Goal: Navigation & Orientation: Find specific page/section

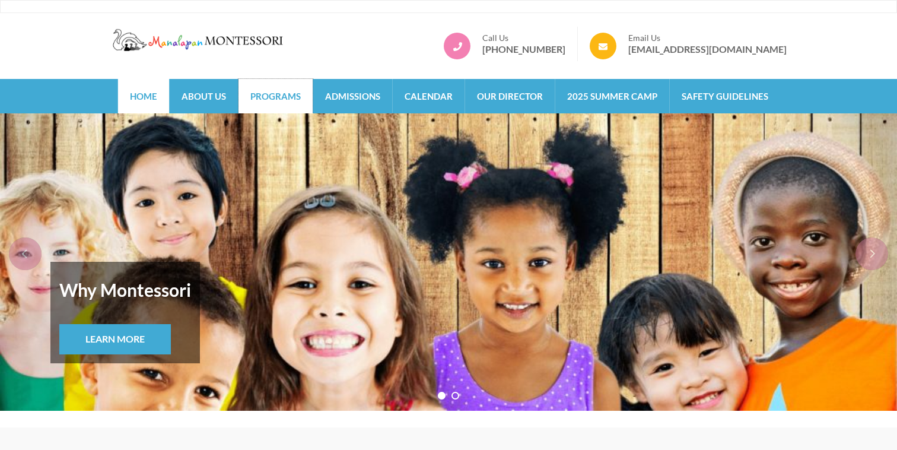
click at [272, 100] on link "Programs" at bounding box center [276, 96] width 74 height 34
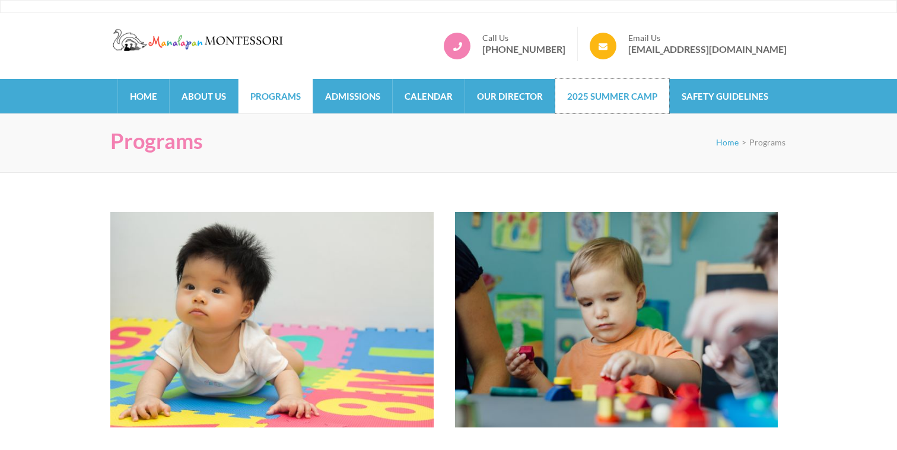
click at [589, 96] on link "2025 Summer Camp" at bounding box center [612, 96] width 114 height 34
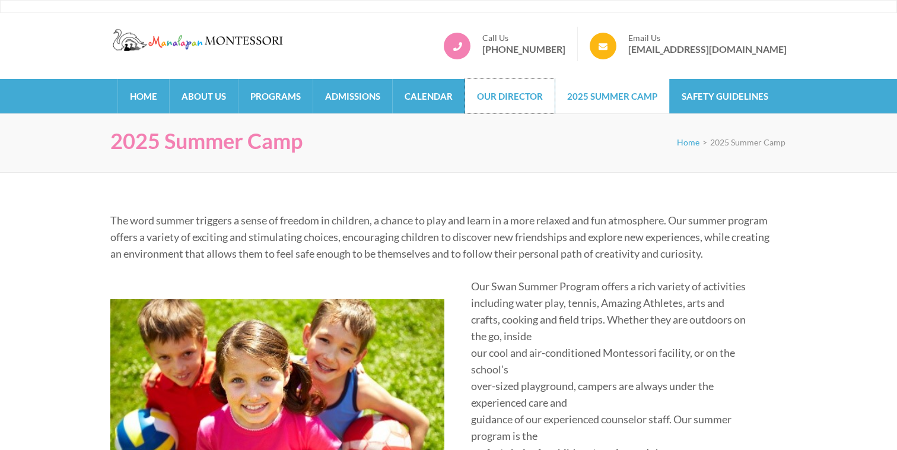
click at [543, 100] on link "Our Director" at bounding box center [510, 96] width 90 height 34
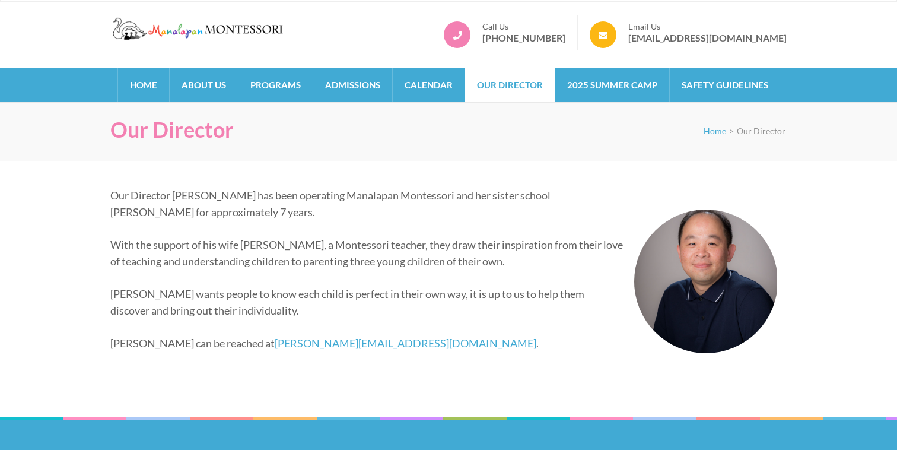
scroll to position [12, 0]
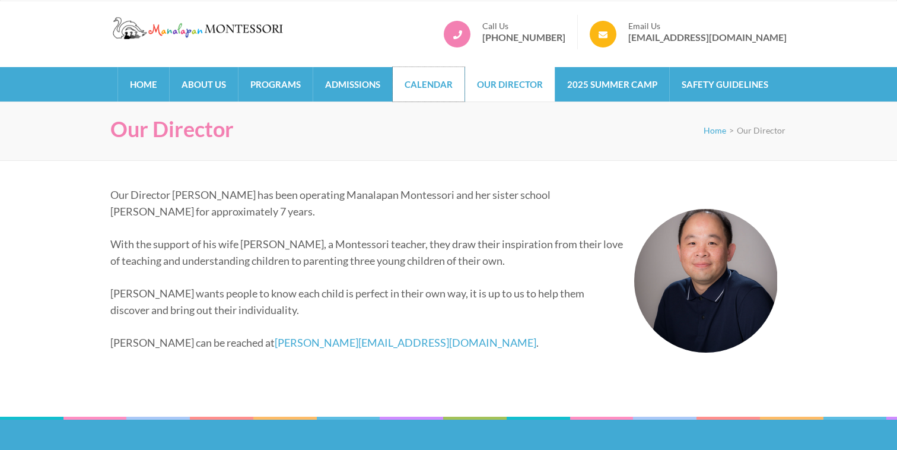
click at [398, 85] on link "Calendar" at bounding box center [429, 84] width 72 height 34
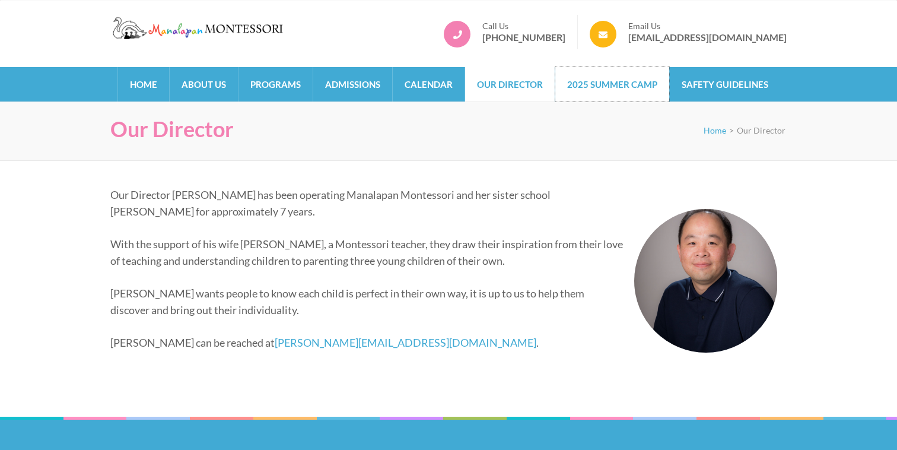
click at [633, 83] on link "2025 Summer Camp" at bounding box center [612, 84] width 114 height 34
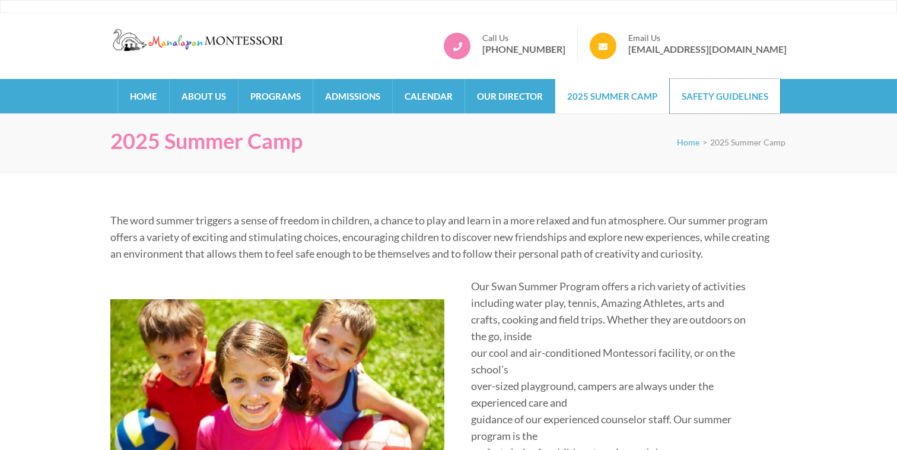
click at [700, 106] on link "Safety Guidelines" at bounding box center [725, 96] width 110 height 34
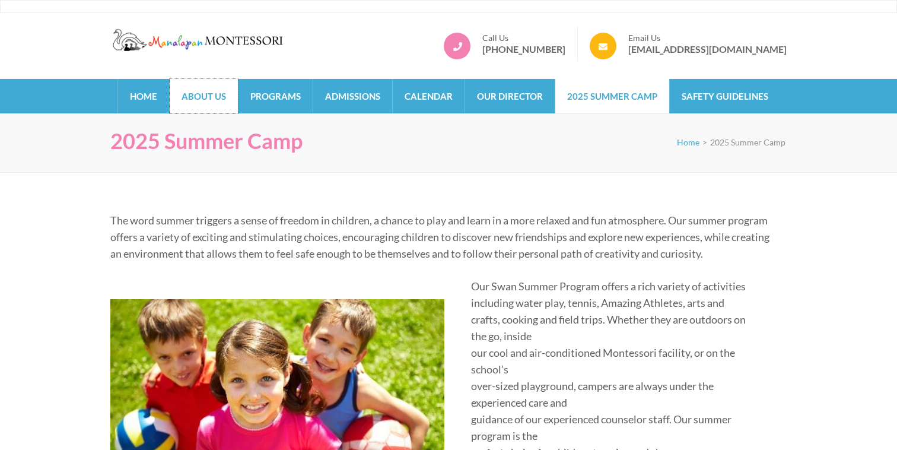
click at [214, 90] on link "About Us" at bounding box center [204, 96] width 68 height 34
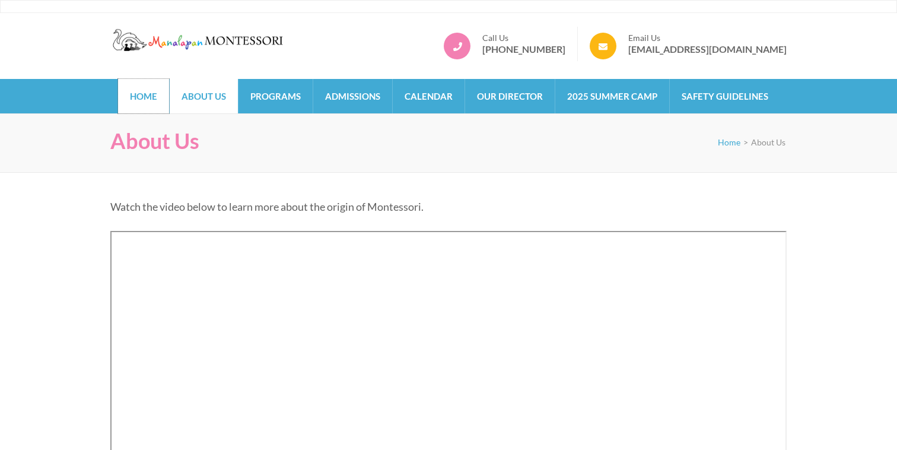
click at [148, 82] on link "Home" at bounding box center [143, 96] width 51 height 34
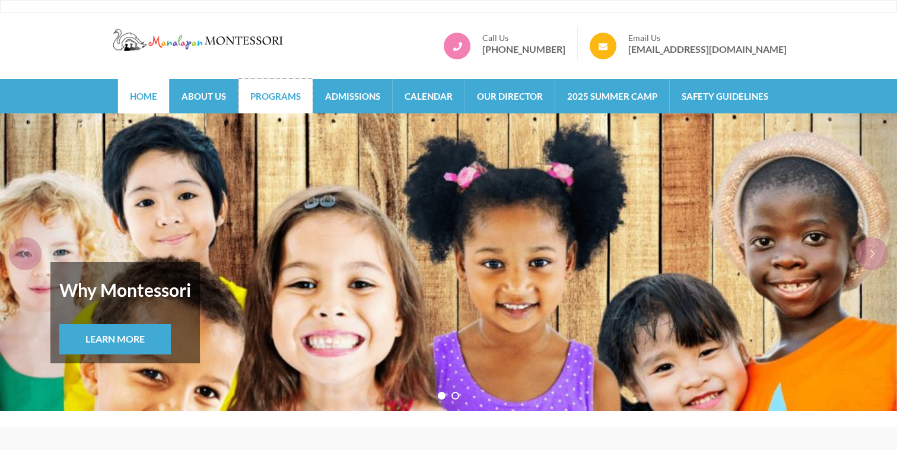
click at [287, 101] on link "Programs" at bounding box center [276, 96] width 74 height 34
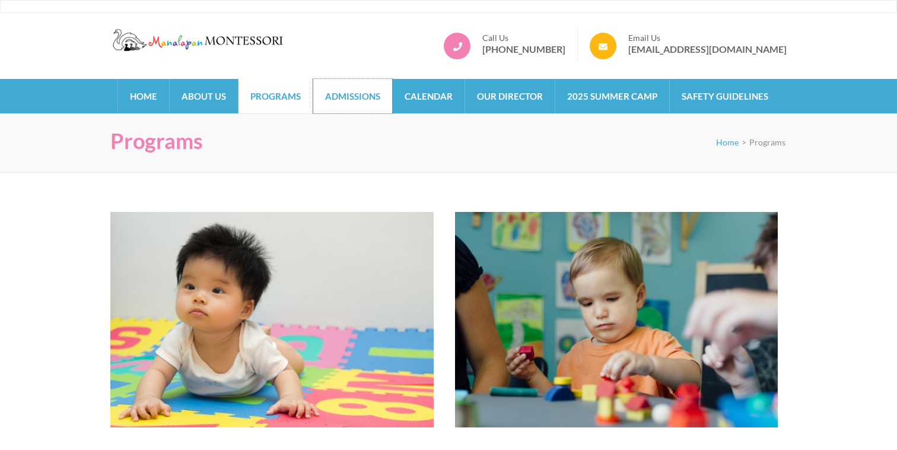
click at [345, 103] on link "Admissions" at bounding box center [352, 96] width 79 height 34
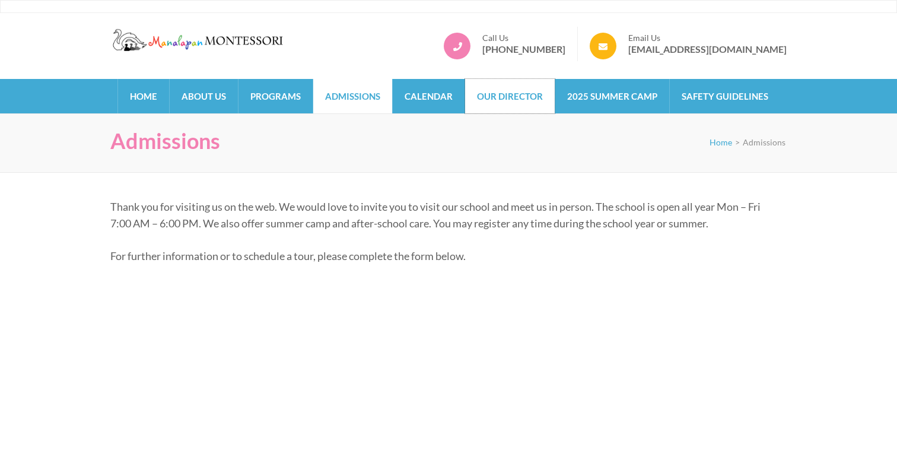
click at [501, 94] on link "Our Director" at bounding box center [510, 96] width 90 height 34
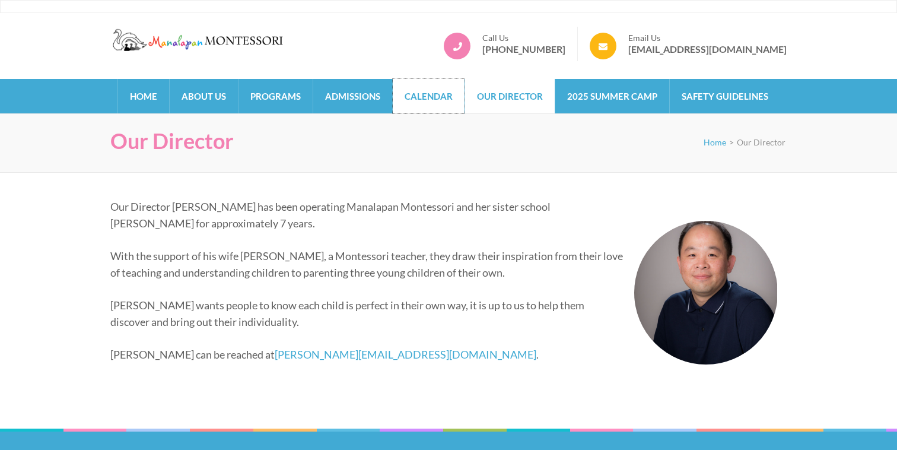
click at [416, 93] on link "Calendar" at bounding box center [429, 96] width 72 height 34
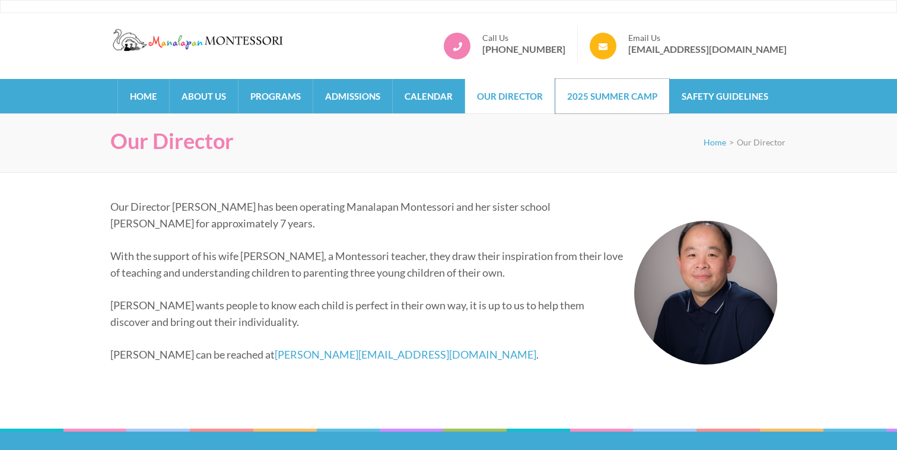
click at [606, 104] on link "2025 Summer Camp" at bounding box center [612, 96] width 114 height 34
